Goal: Task Accomplishment & Management: Use online tool/utility

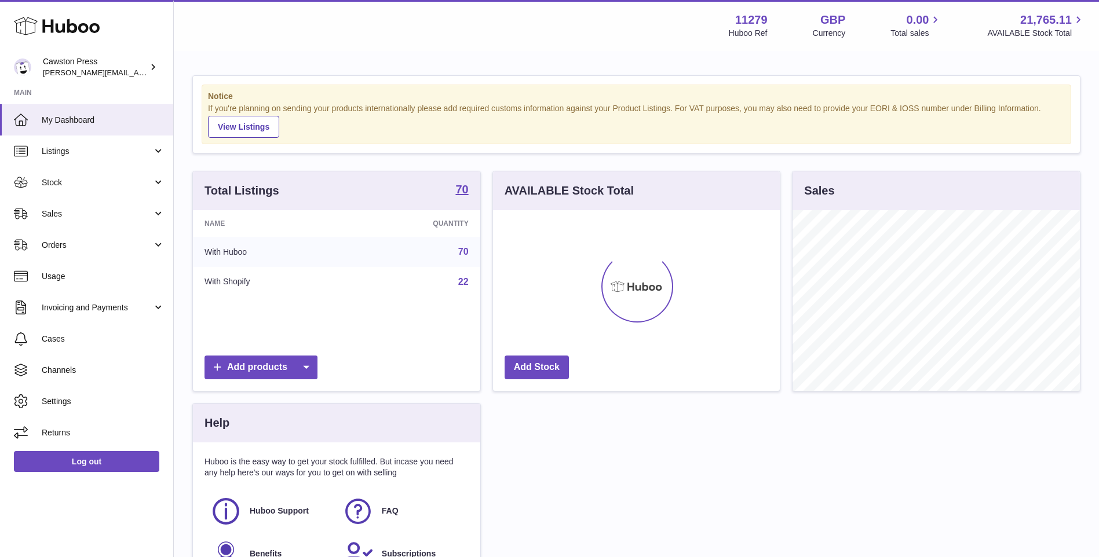
scroll to position [181, 287]
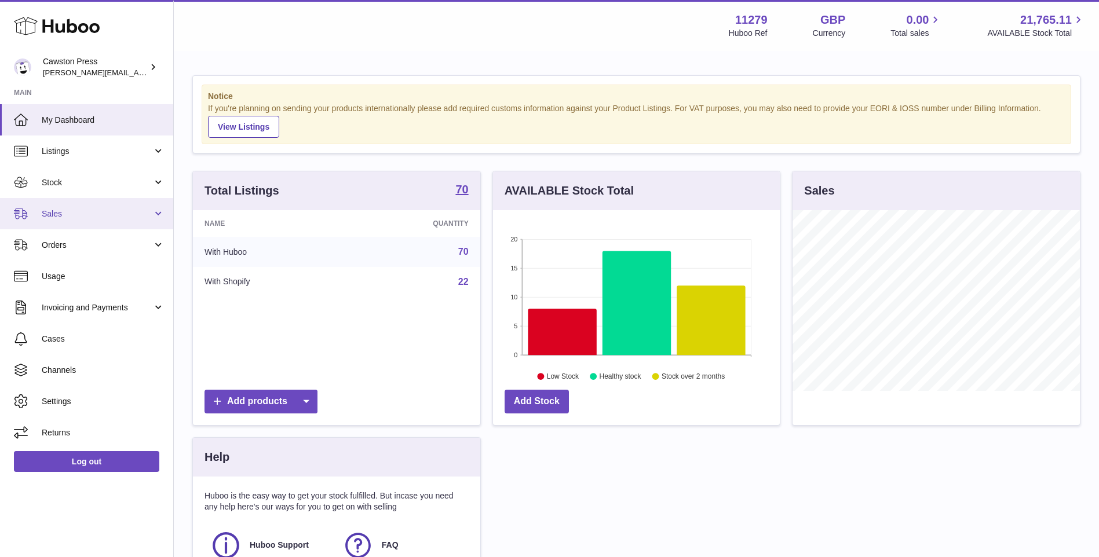
click at [94, 220] on link "Sales" at bounding box center [86, 213] width 173 height 31
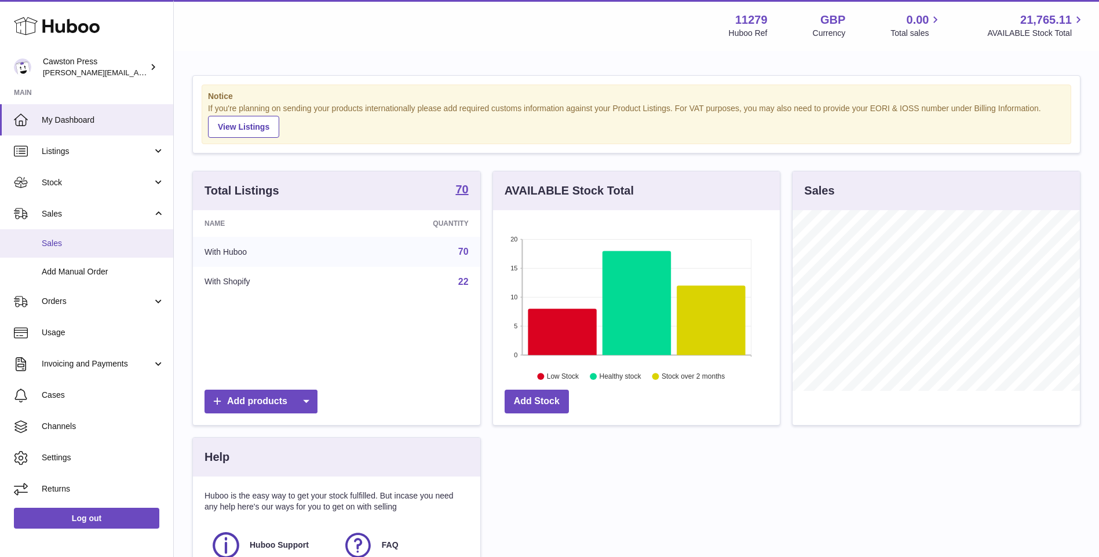
click at [86, 239] on span "Sales" at bounding box center [103, 243] width 123 height 11
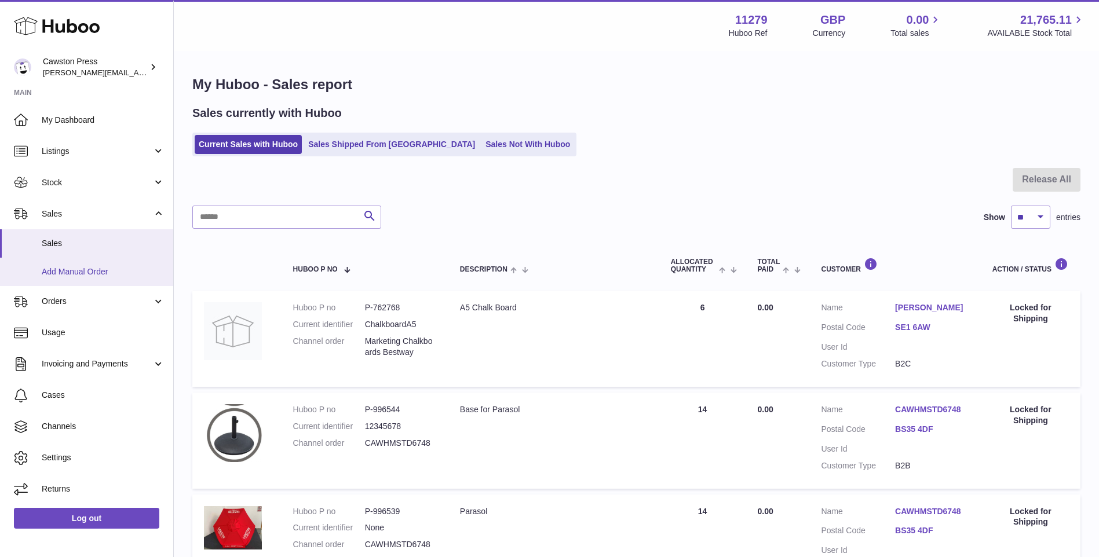
click at [67, 276] on span "Add Manual Order" at bounding box center [103, 271] width 123 height 11
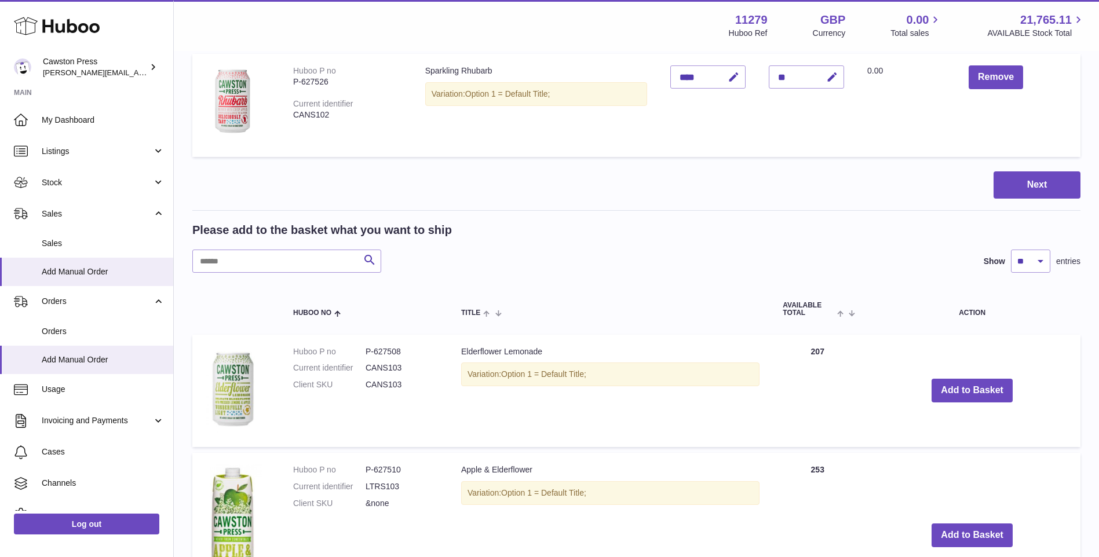
scroll to position [348, 0]
